Goal: Obtain resource: Download file/media

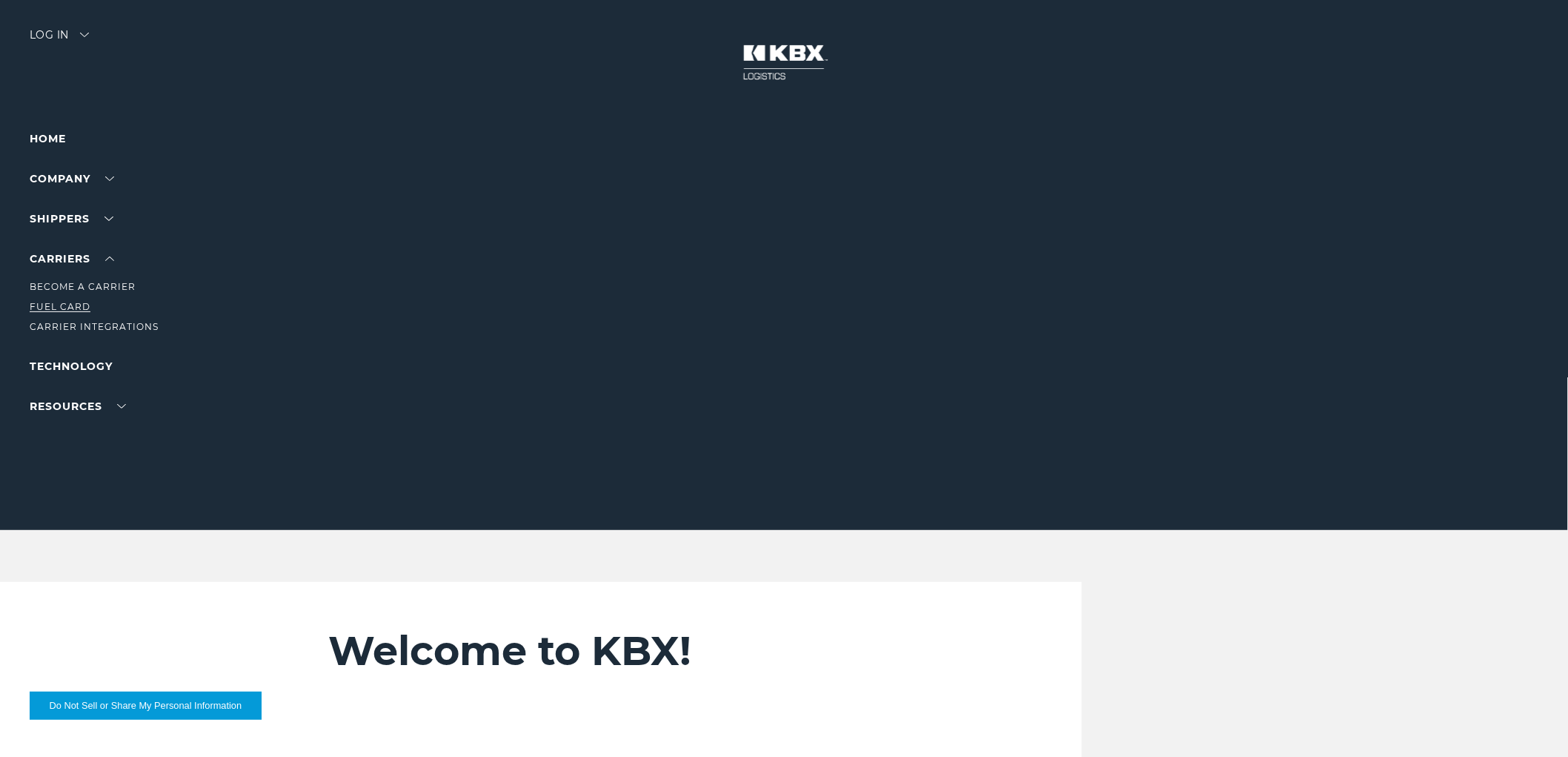
click at [61, 304] on link "Fuel Card" at bounding box center [60, 307] width 61 height 11
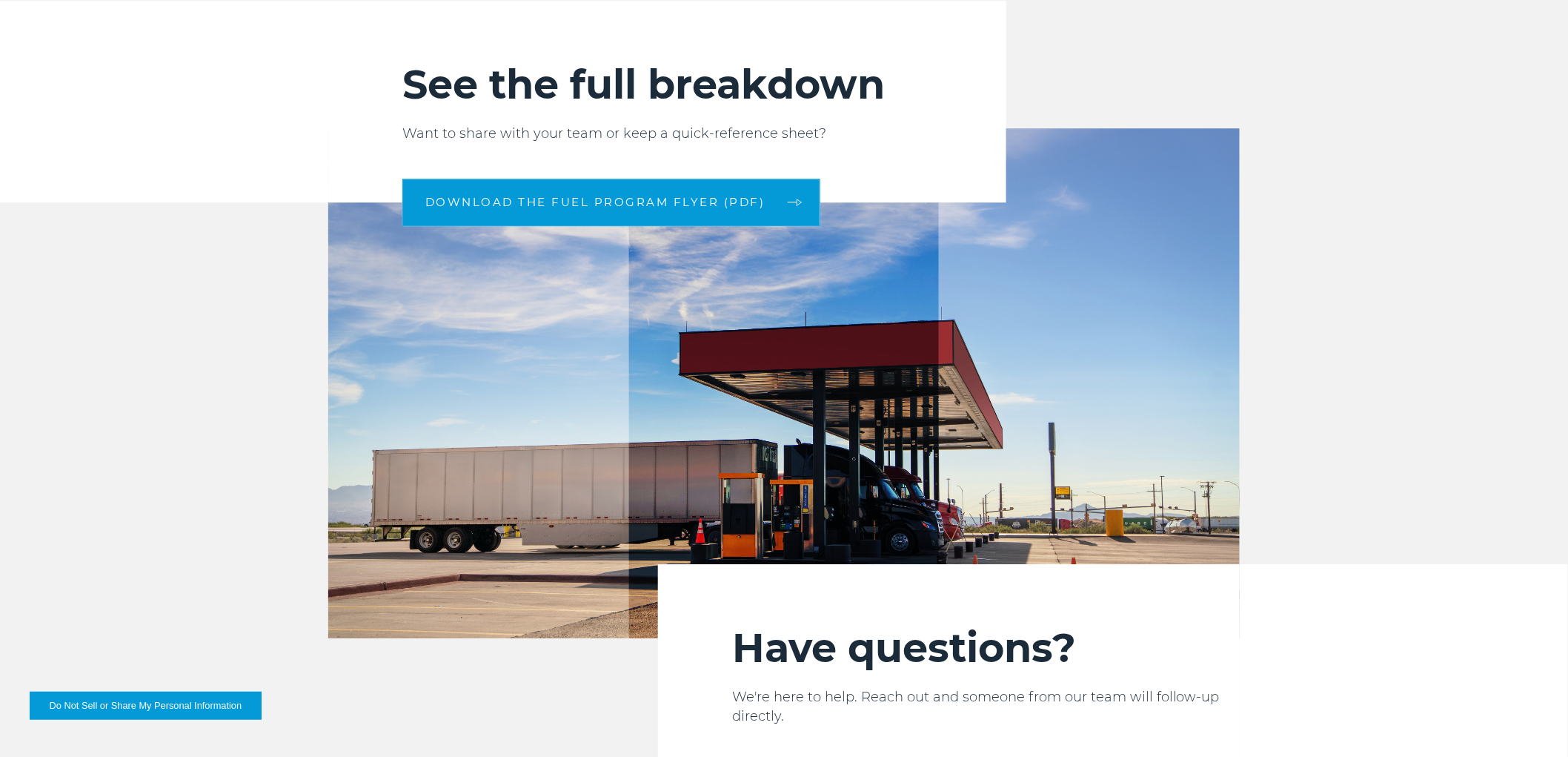
scroll to position [1720, 0]
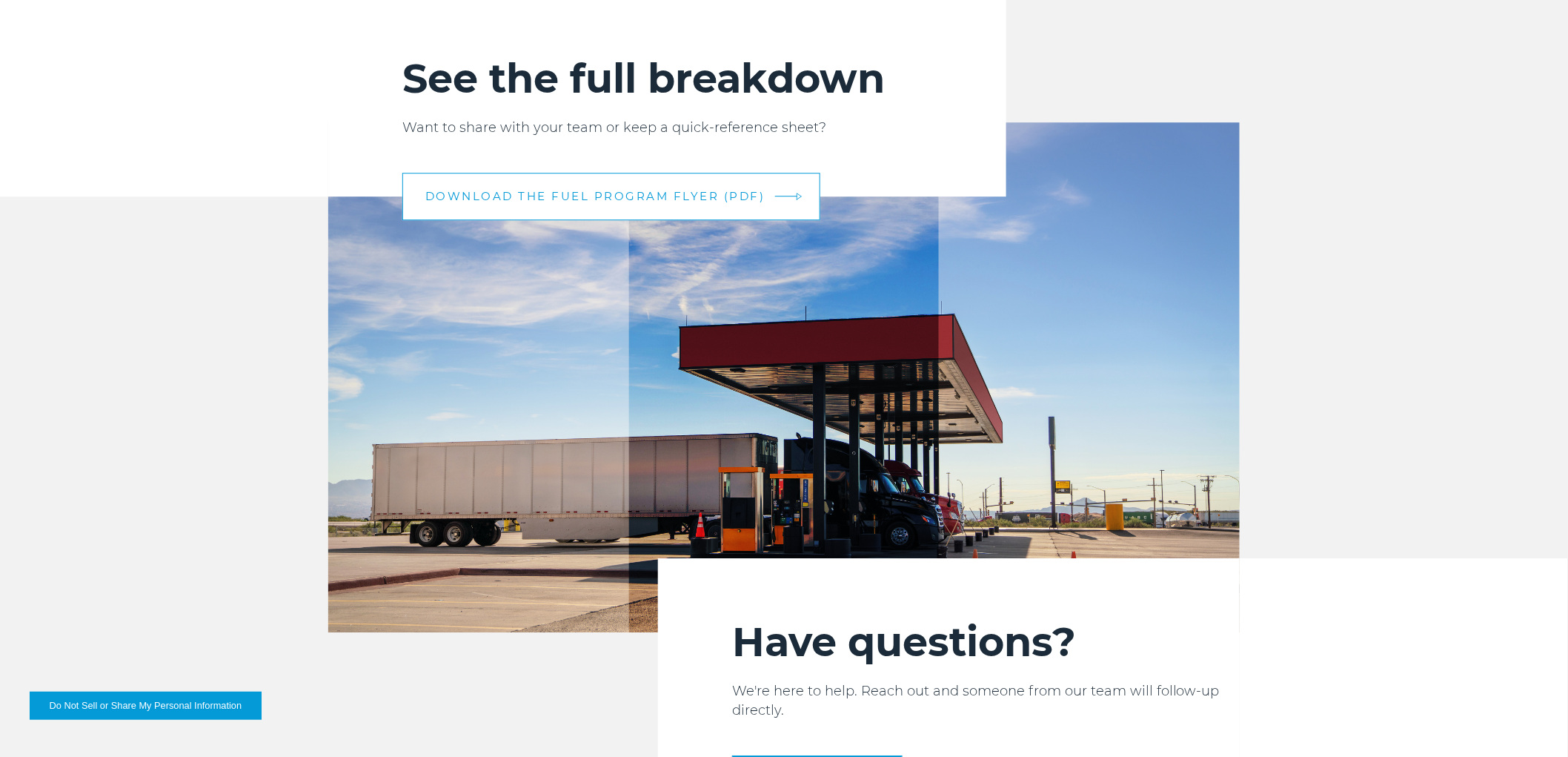
click at [660, 195] on span "DOWNLOAD THE FUEL PROGRAM FLYER (PDF)" at bounding box center [596, 196] width 340 height 11
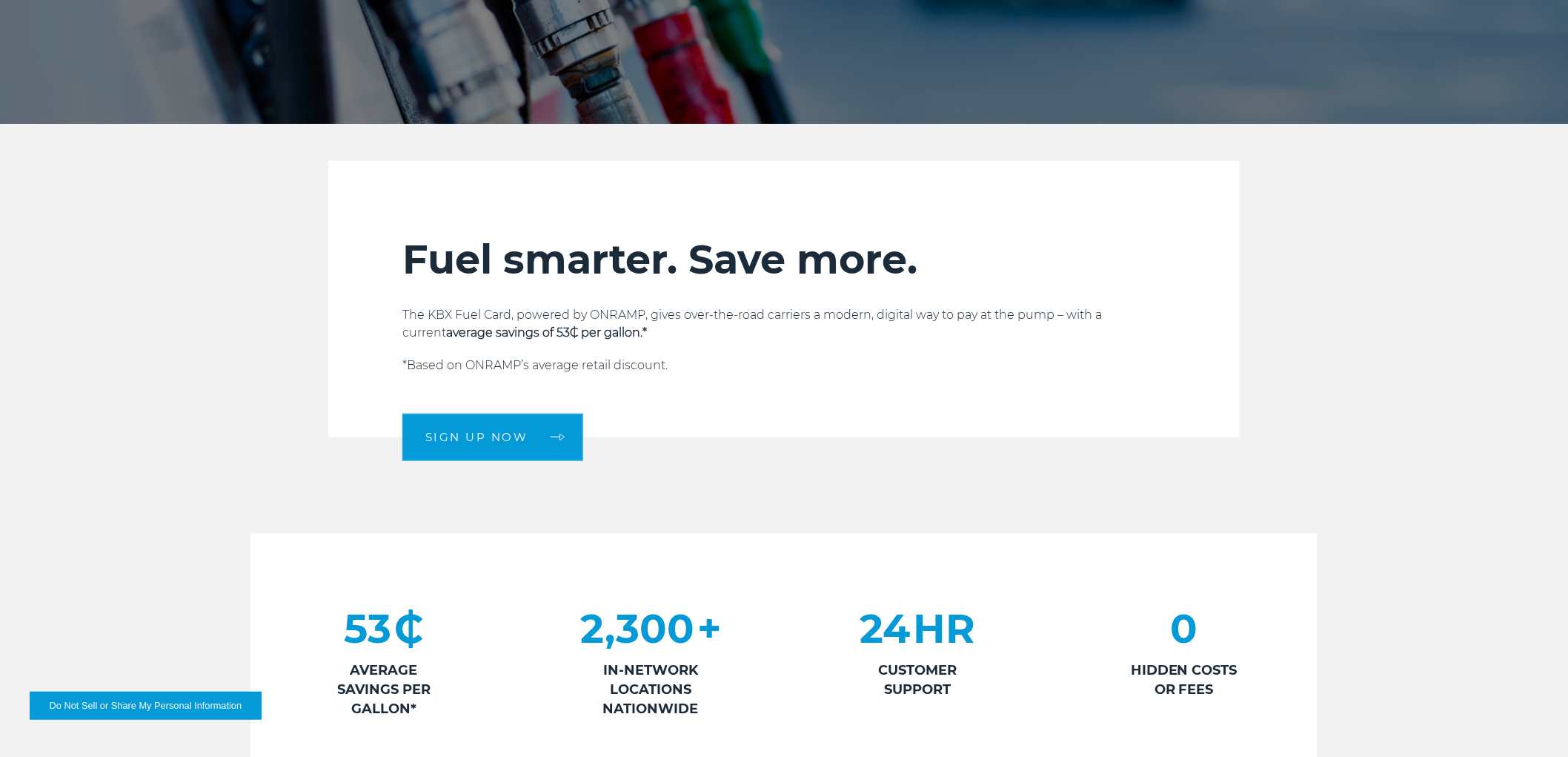
scroll to position [0, 0]
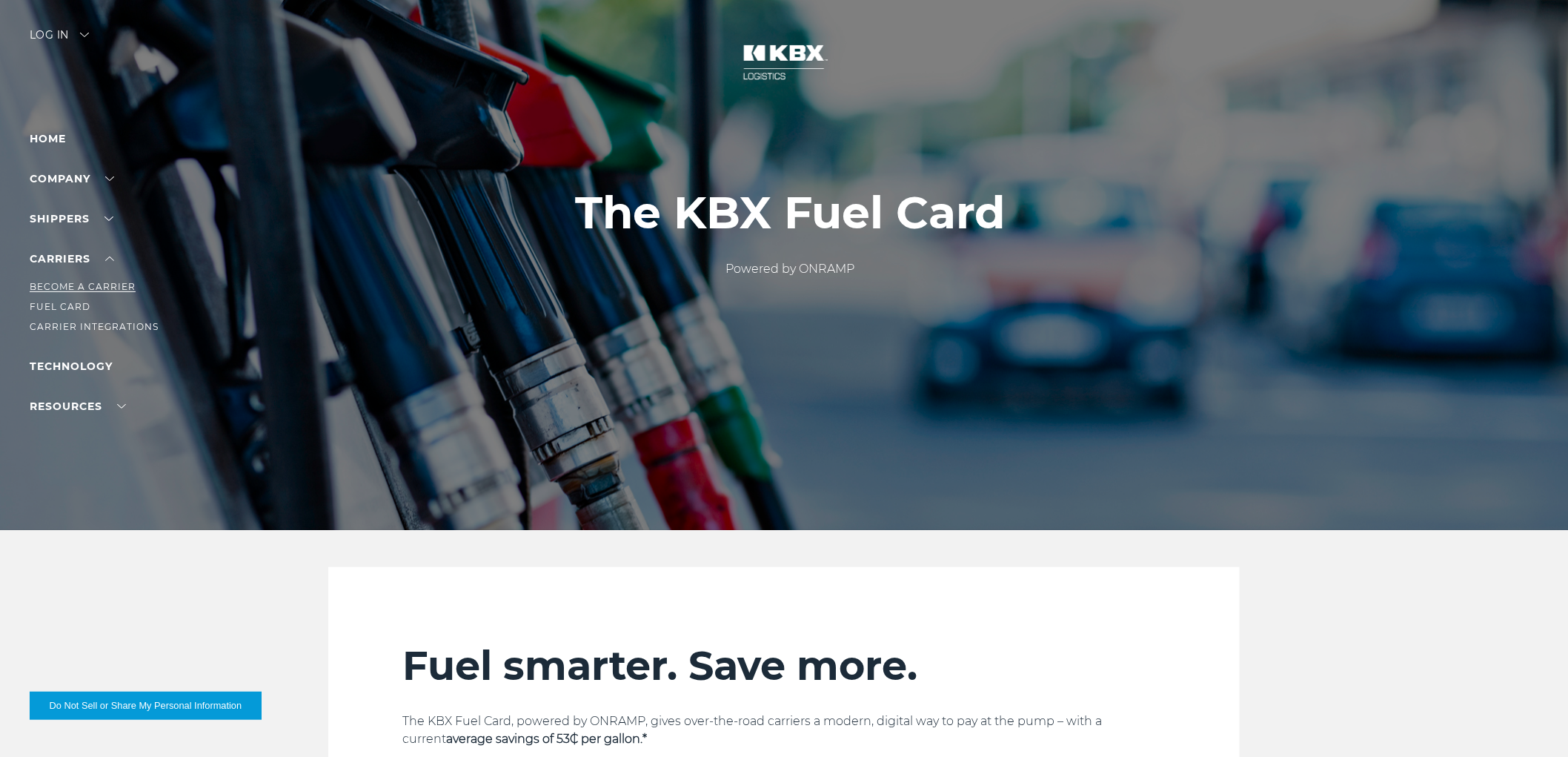
click at [83, 284] on link "Become a Carrier" at bounding box center [82, 287] width 106 height 11
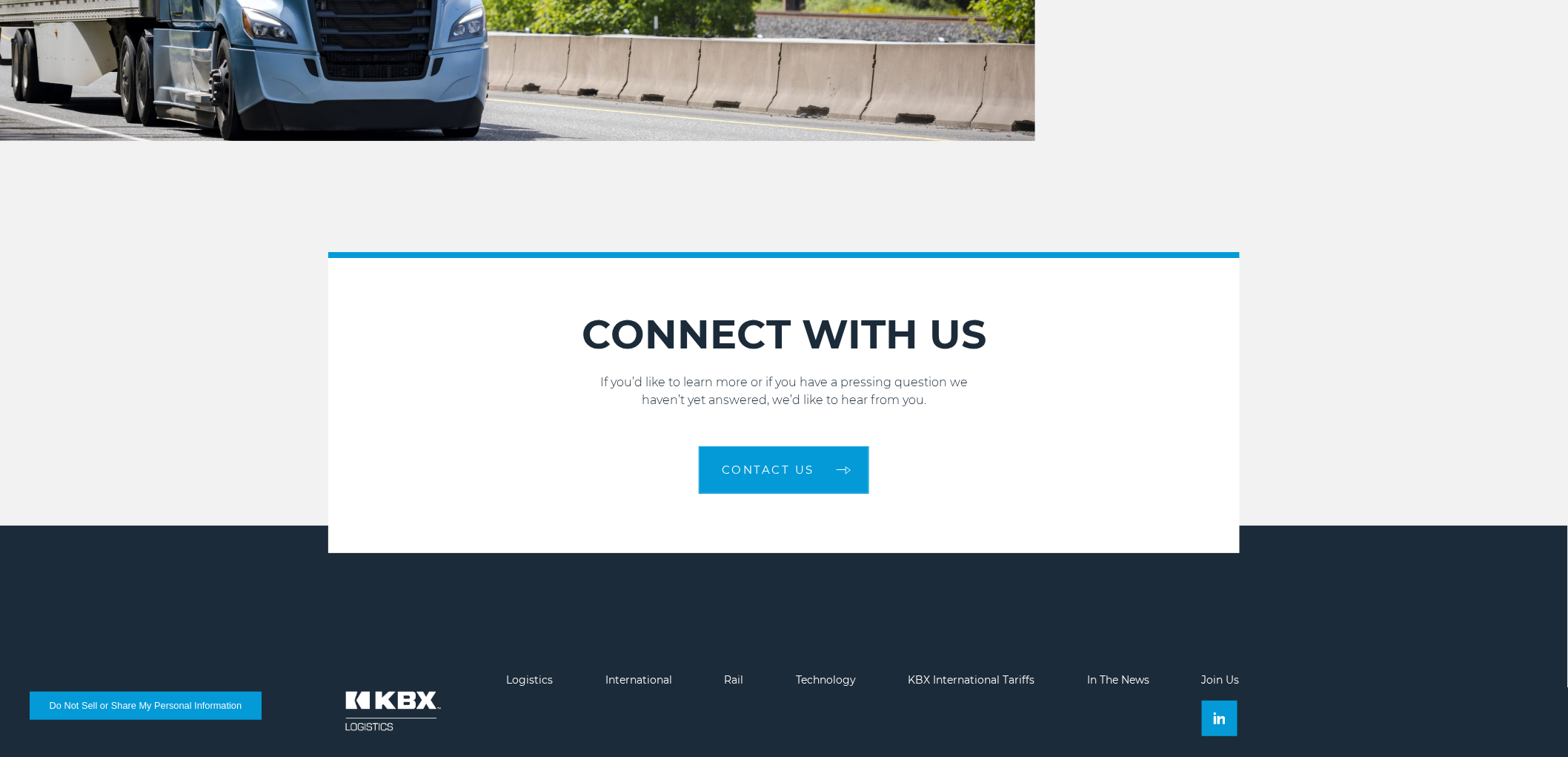
scroll to position [2230, 0]
